Goal: Transaction & Acquisition: Purchase product/service

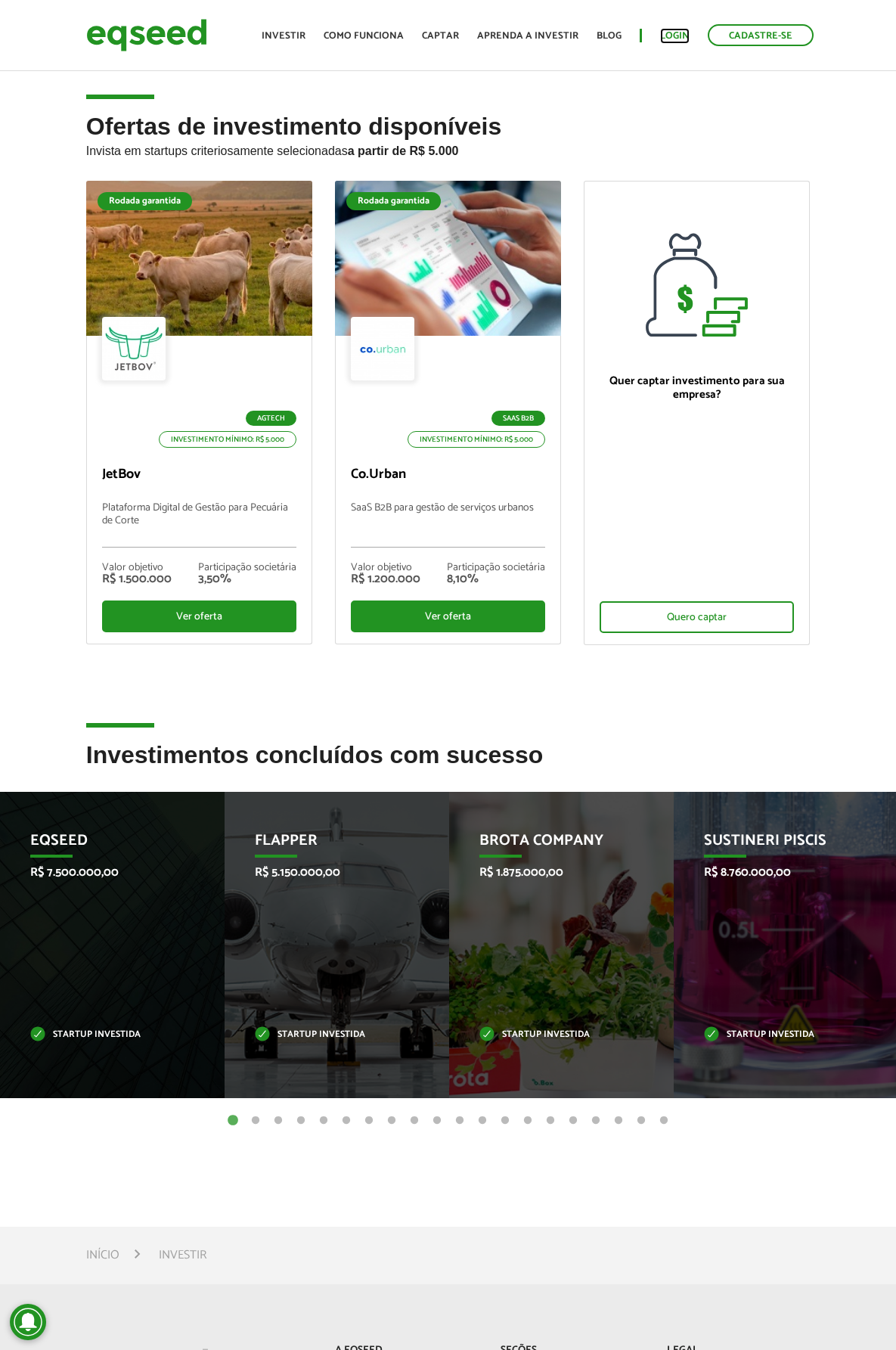
click at [681, 31] on link "Login" at bounding box center [674, 36] width 29 height 10
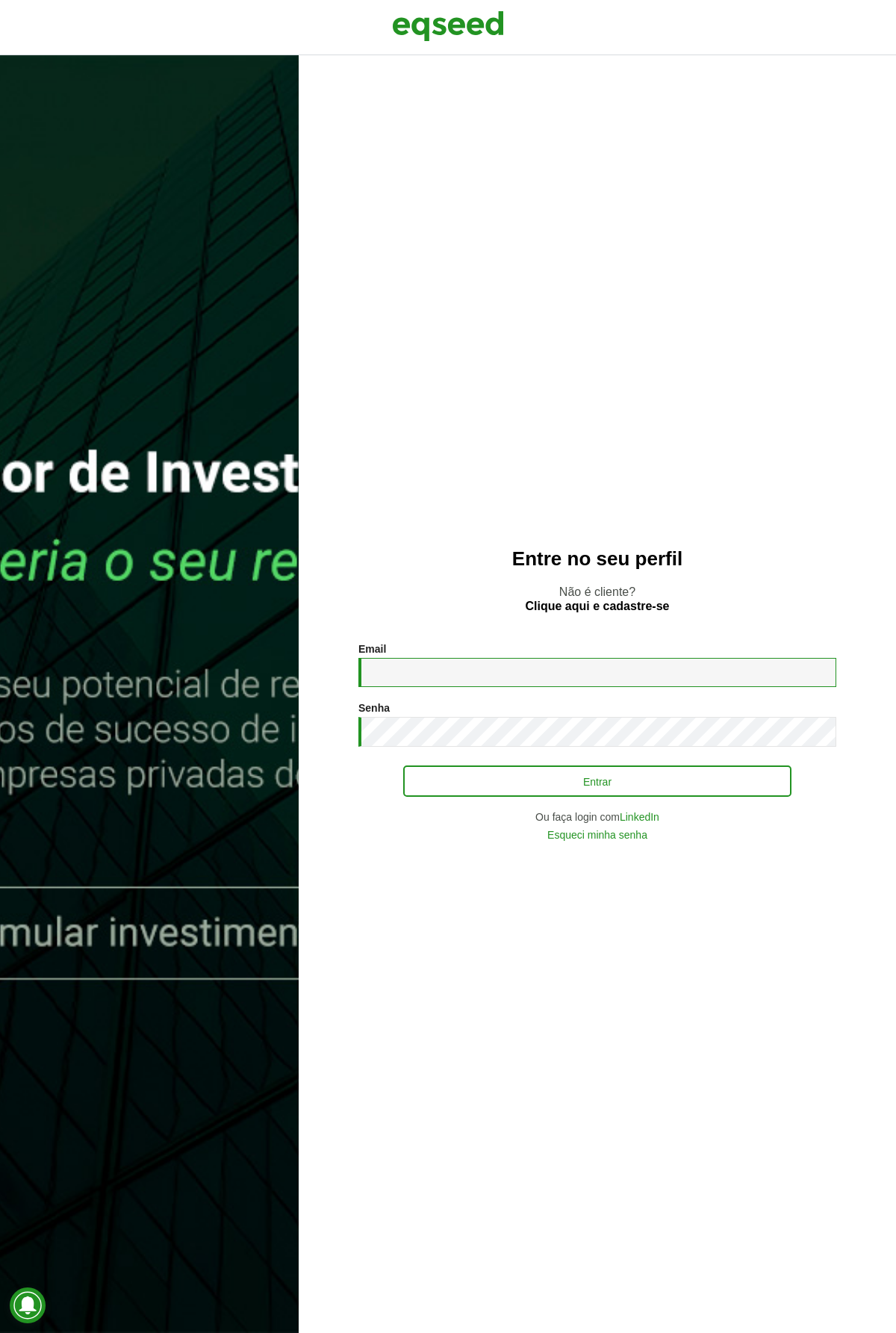
type input "**********"
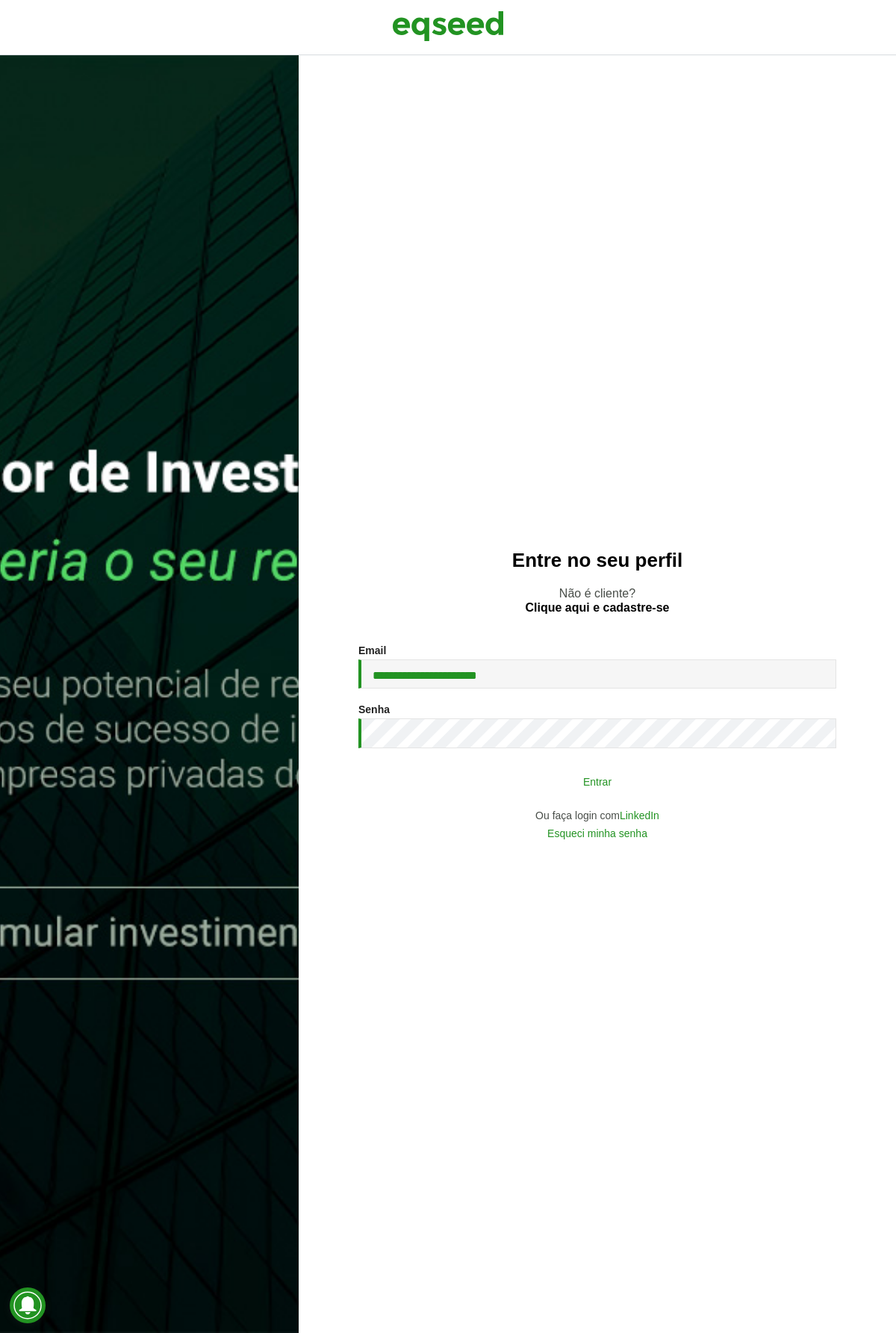
click at [486, 775] on button "Entrar" at bounding box center [596, 782] width 388 height 28
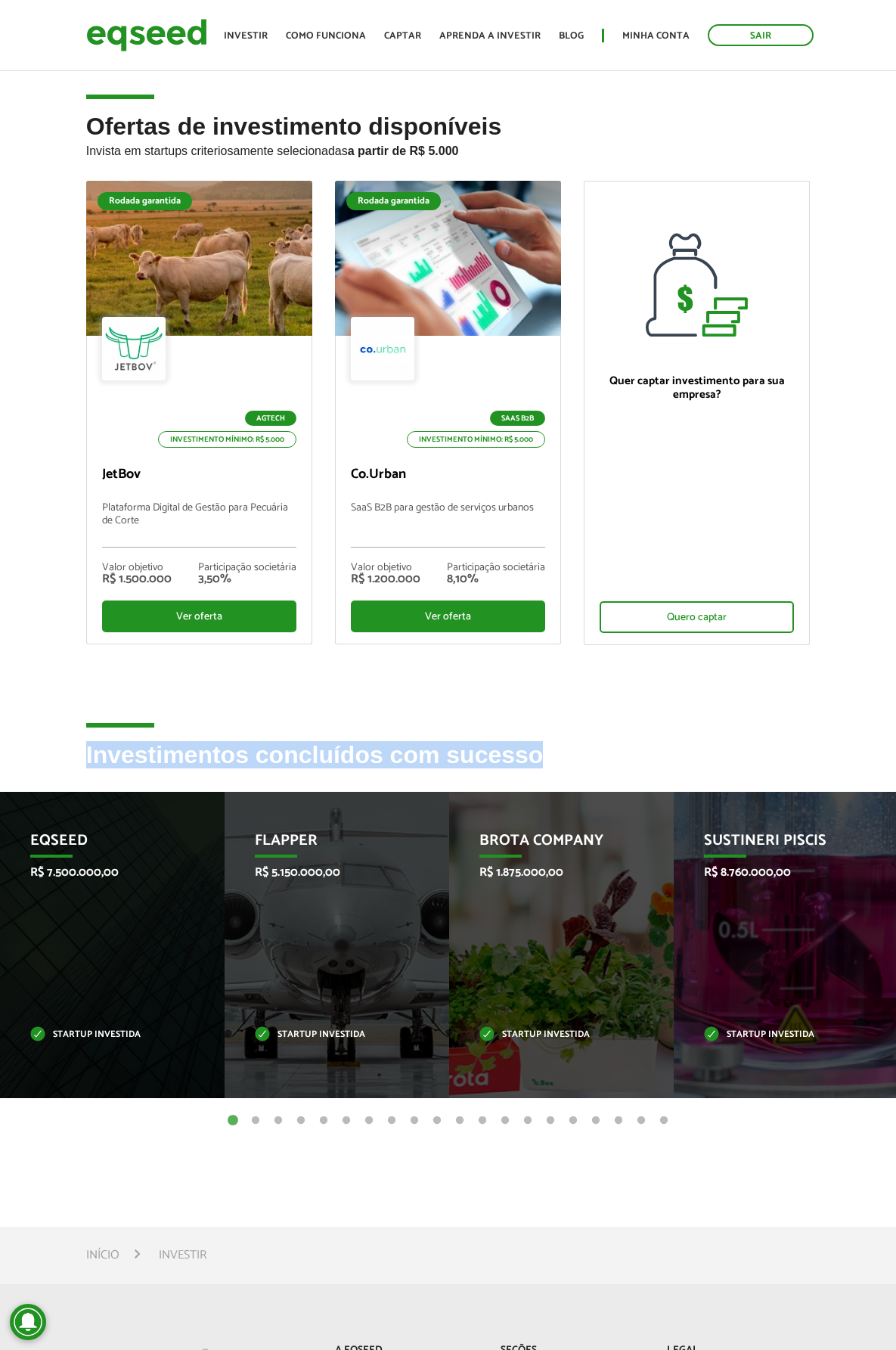
drag, startPoint x: 83, startPoint y: 759, endPoint x: 661, endPoint y: 778, distance: 578.3
click at [661, 778] on div "Investimentos concluídos com sucesso" at bounding box center [449, 767] width 748 height 49
click at [661, 777] on h2 "Investimentos concluídos com sucesso" at bounding box center [449, 767] width 725 height 49
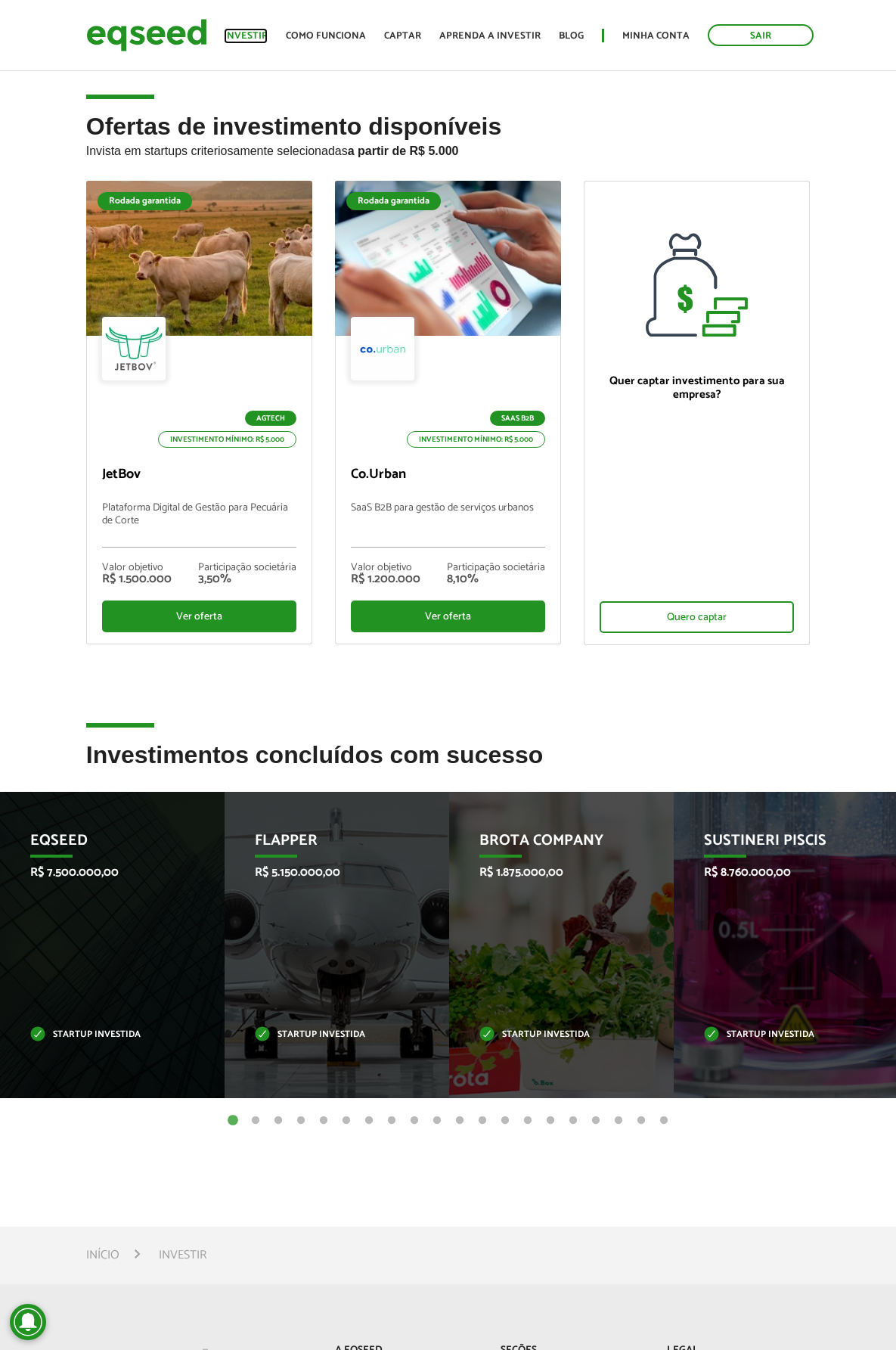
click at [265, 36] on link "Investir" at bounding box center [245, 36] width 44 height 10
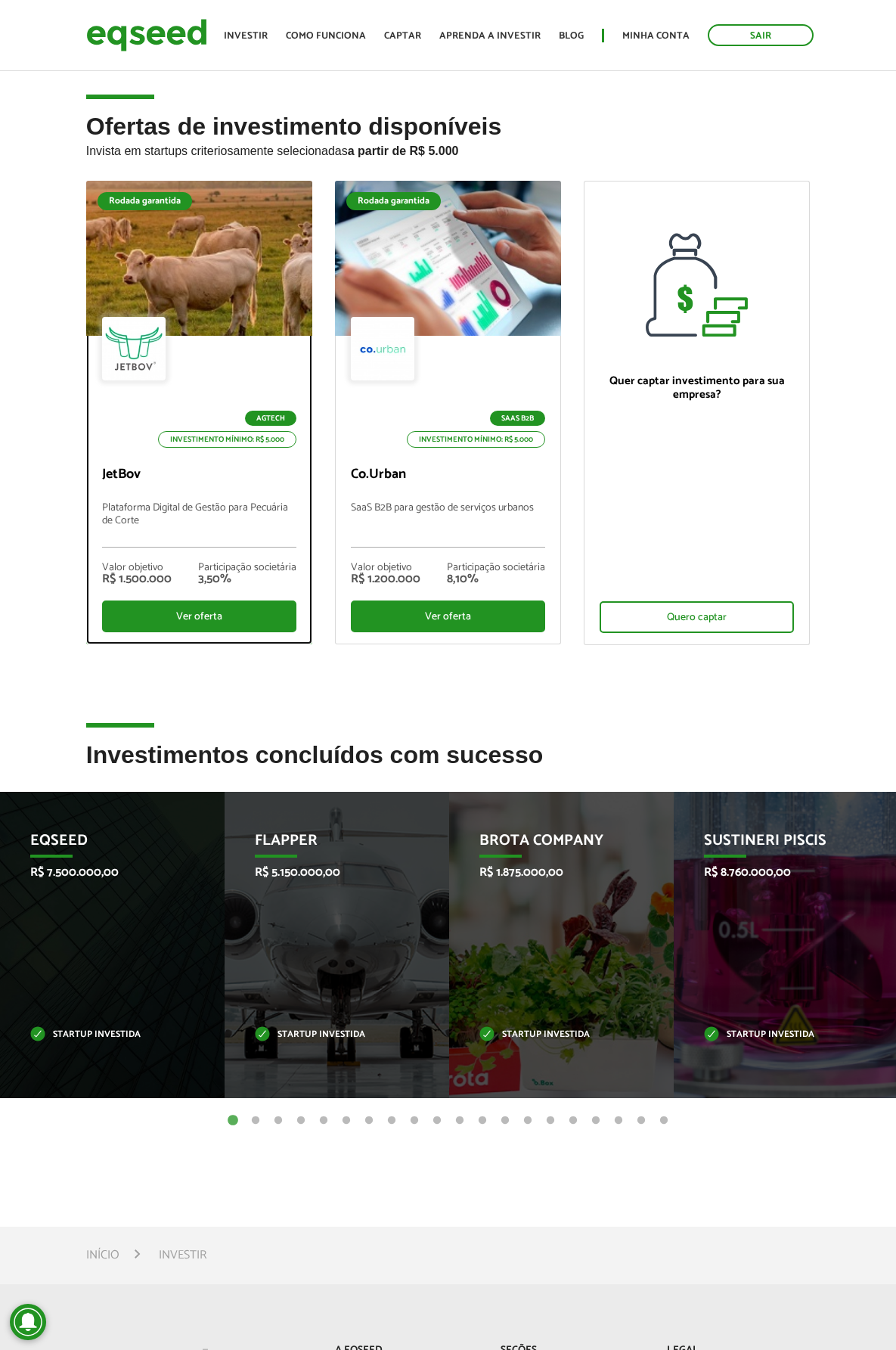
click at [223, 508] on p "Plataforma Digital de Gestão para Pecuária de Corte" at bounding box center [199, 525] width 194 height 46
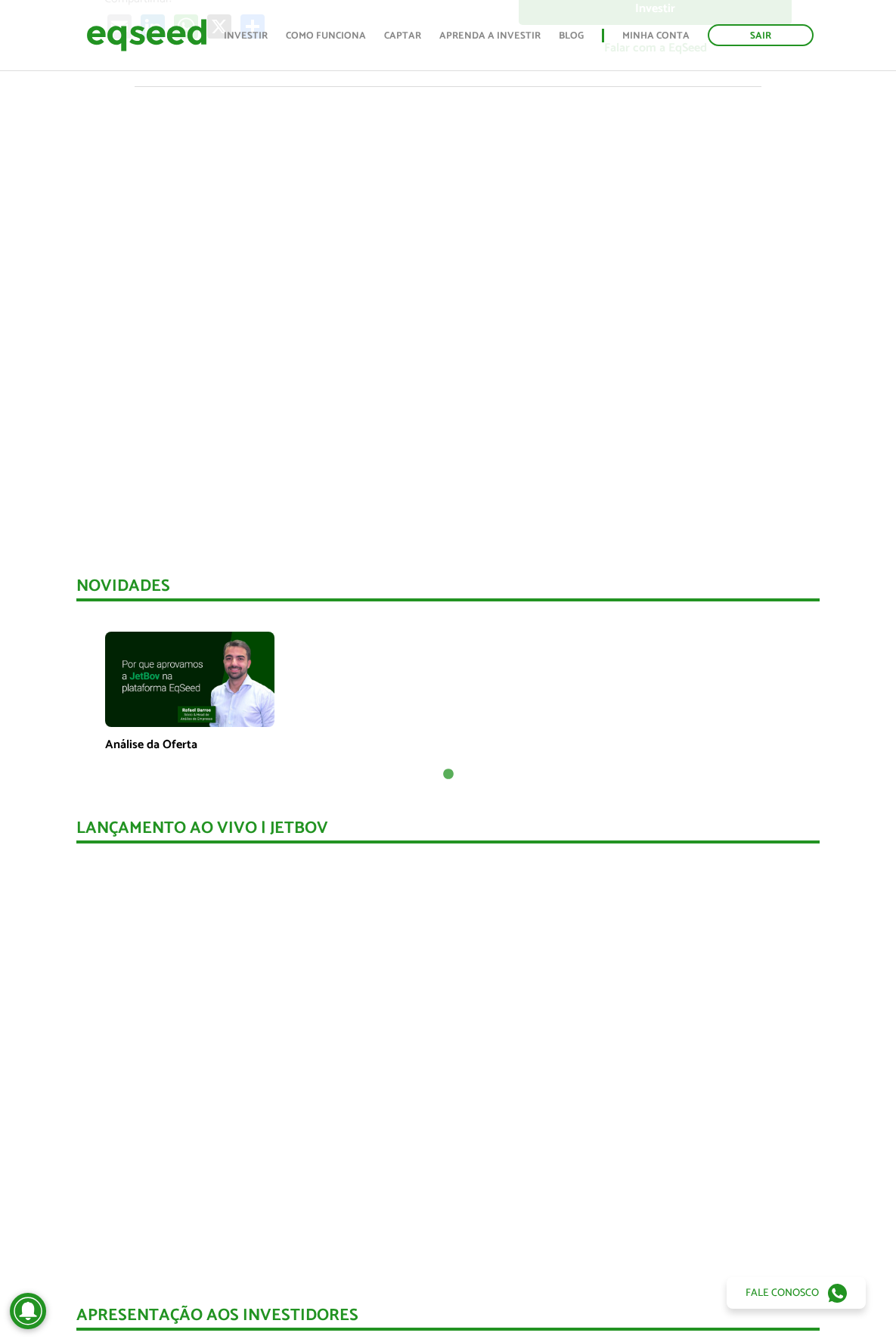
scroll to position [2, 0]
